Goal: Navigation & Orientation: Find specific page/section

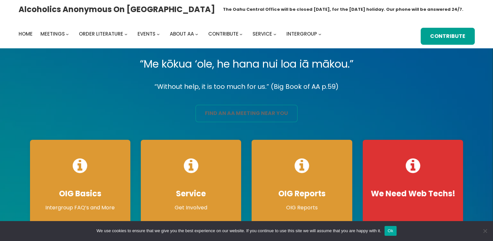
click at [238, 114] on link "find an aa meeting near you" at bounding box center [247, 113] width 102 height 17
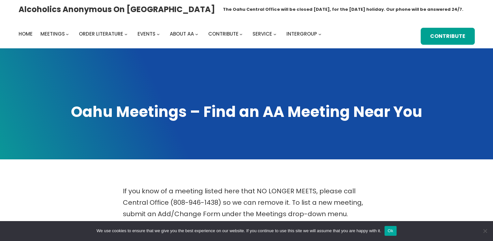
scroll to position [210, 0]
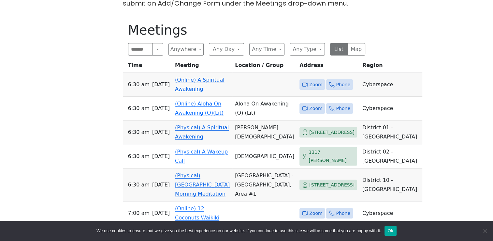
click at [309, 81] on span "Zoom" at bounding box center [315, 85] width 13 height 8
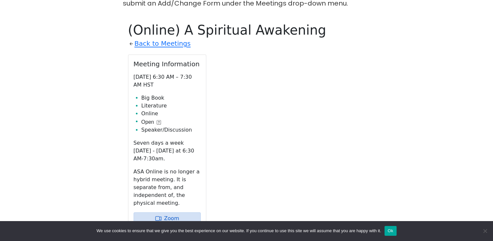
scroll to position [227, 0]
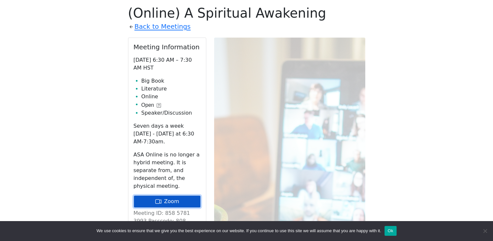
click at [178, 195] on link "Zoom" at bounding box center [167, 201] width 67 height 12
